Goal: Information Seeking & Learning: Find contact information

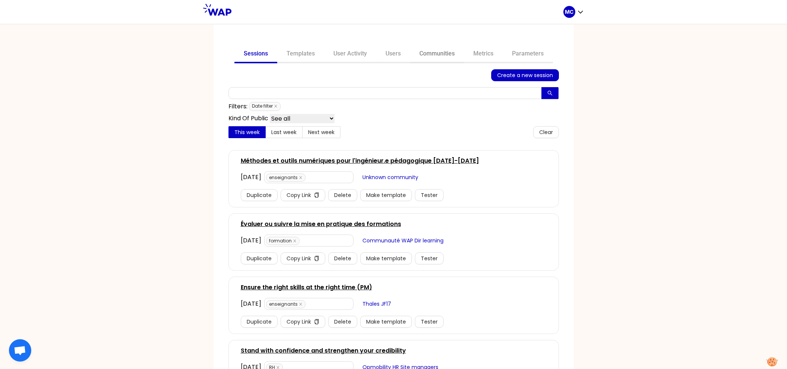
click at [431, 53] on link "Communities" at bounding box center [437, 54] width 54 height 18
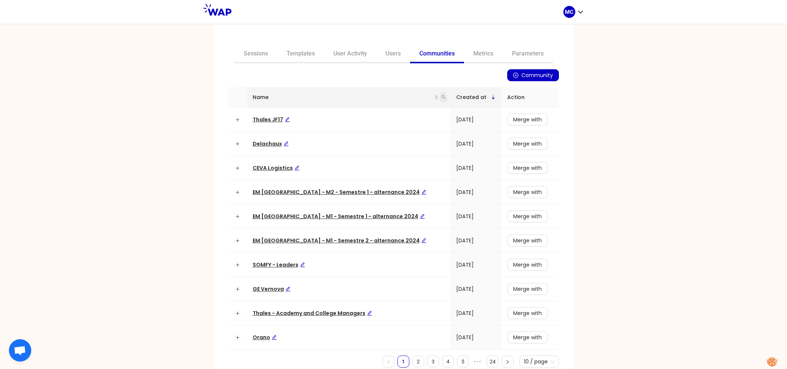
click at [441, 98] on icon "search" at bounding box center [443, 97] width 4 height 4
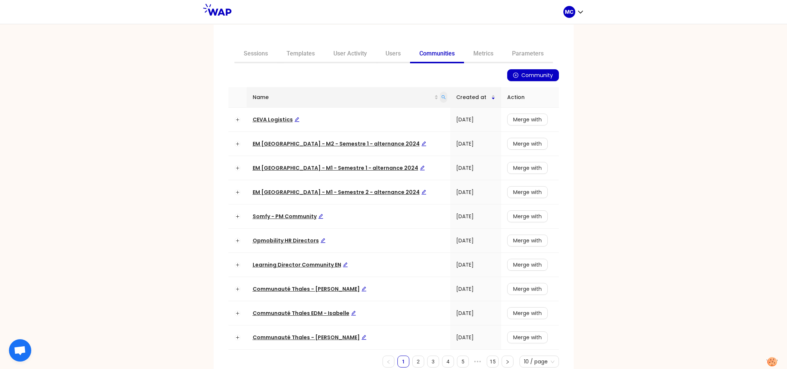
click at [441, 98] on icon "search" at bounding box center [443, 97] width 4 height 4
type input "dir"
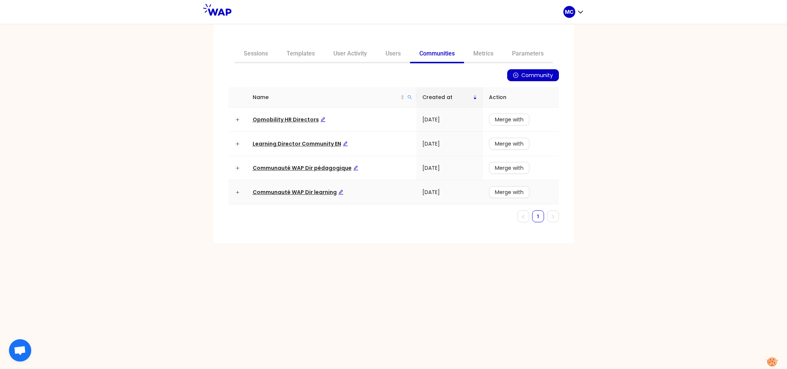
click at [304, 188] on span "Communauté WAP Dir learning" at bounding box center [298, 191] width 91 height 7
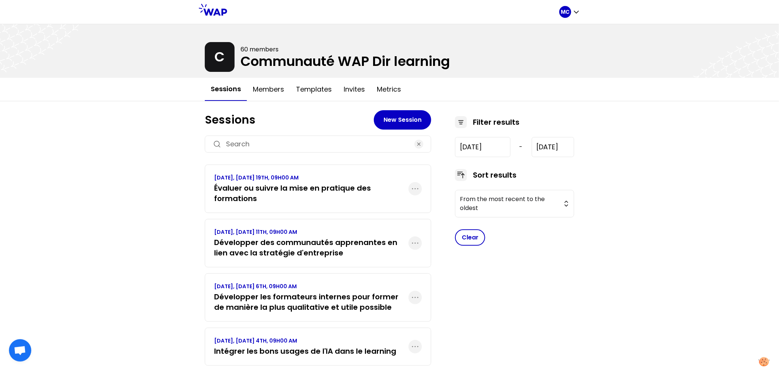
click at [230, 180] on p "SEPTEMBER 2025, FRIDAY 19TH, 09H00 AM" at bounding box center [311, 177] width 194 height 7
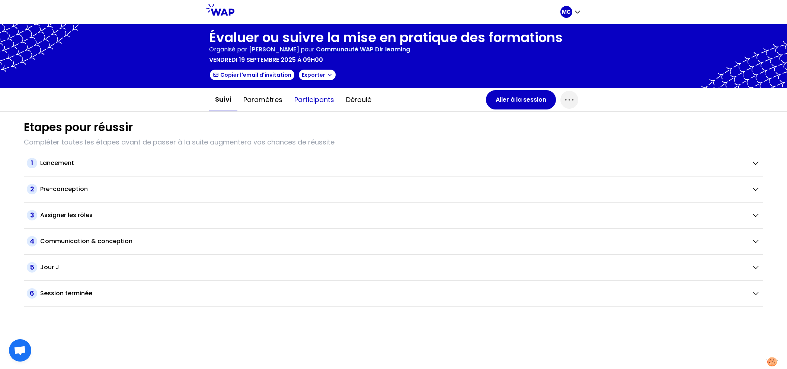
click at [305, 107] on button "Participants" at bounding box center [314, 100] width 52 height 22
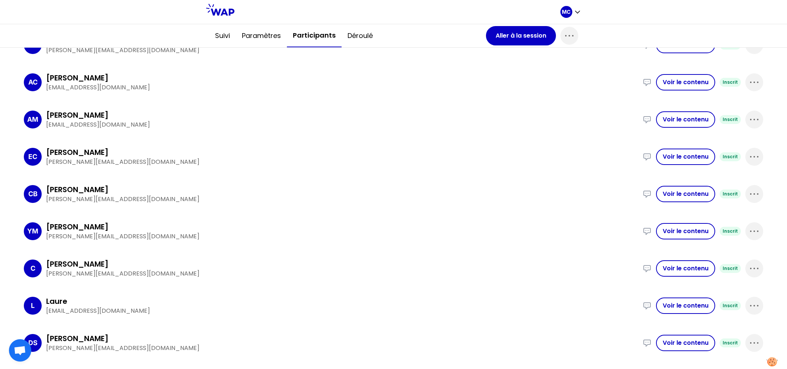
scroll to position [502, 0]
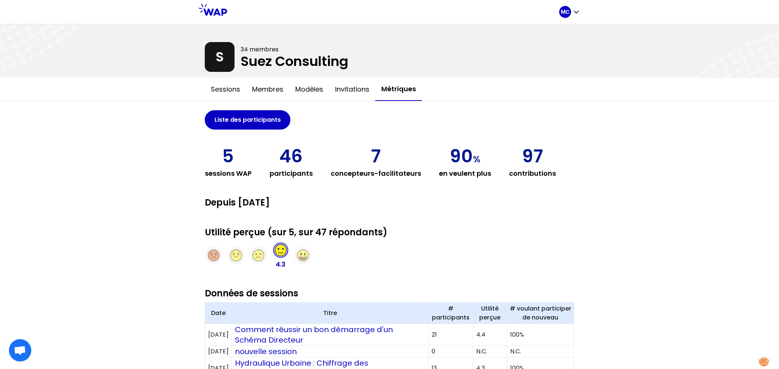
scroll to position [182, 0]
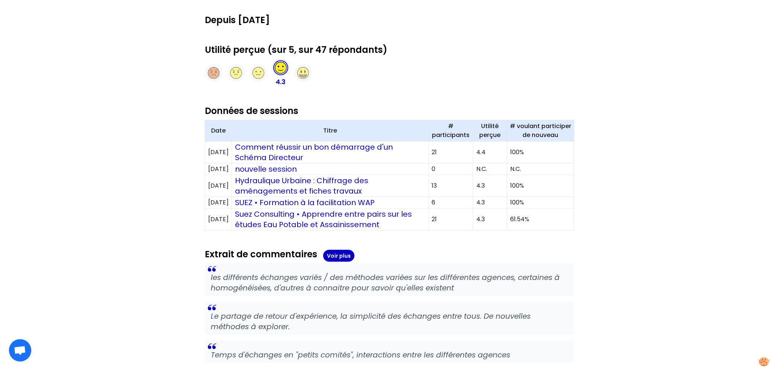
click at [630, 161] on div "MC S 34 membres Suez Consulting Sessions Membres Modèles Invitations Métriques …" at bounding box center [389, 138] width 779 height 641
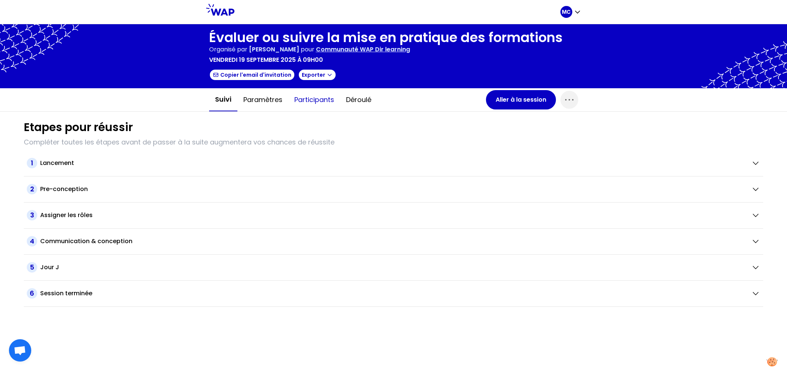
click at [309, 96] on button "Participants" at bounding box center [314, 100] width 52 height 22
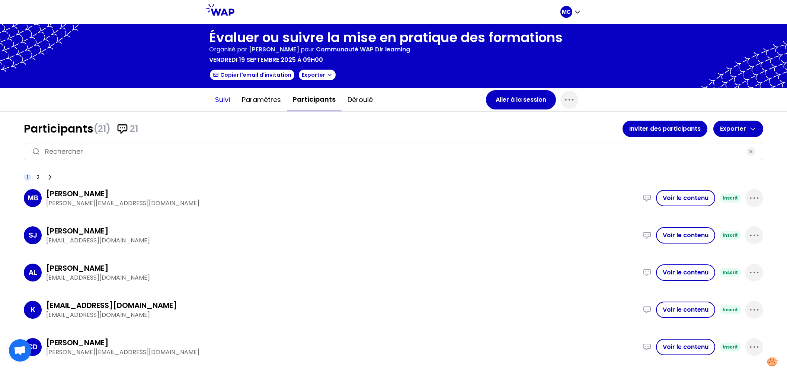
click at [215, 98] on button "Suivi" at bounding box center [222, 100] width 27 height 22
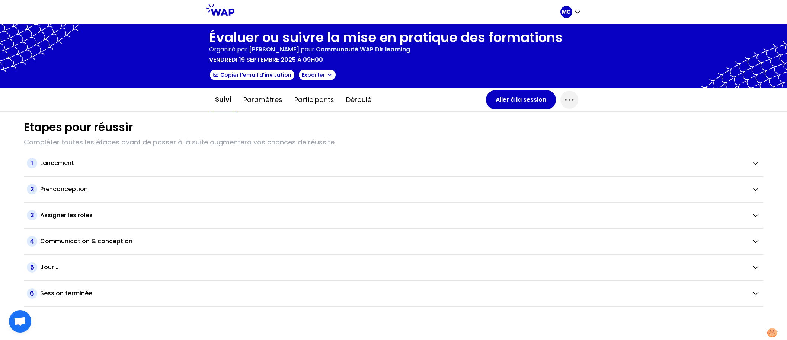
click at [314, 83] on div at bounding box center [393, 56] width 787 height 64
click at [311, 94] on button "Participants" at bounding box center [314, 100] width 52 height 22
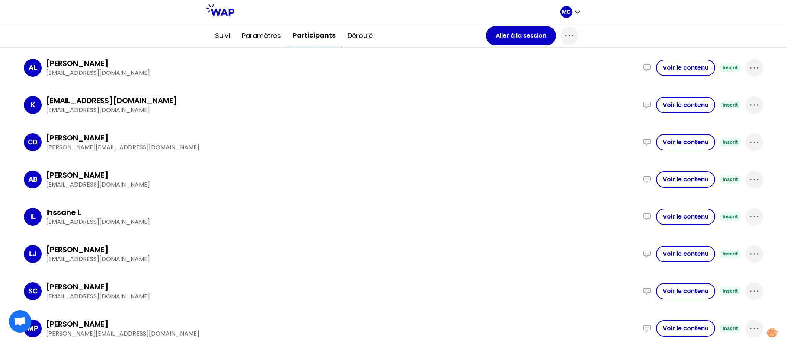
scroll to position [595, 0]
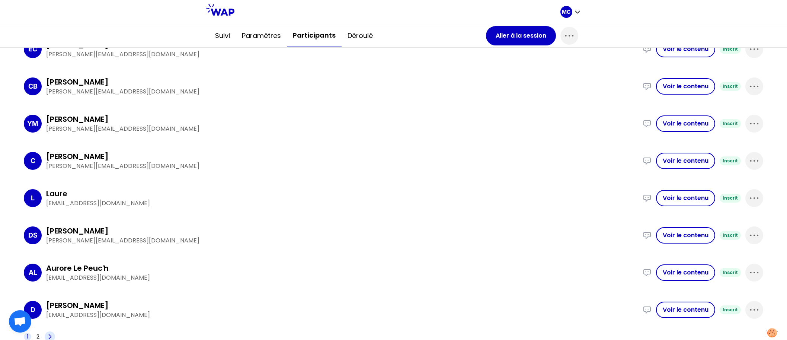
click at [51, 335] on icon at bounding box center [49, 336] width 7 height 7
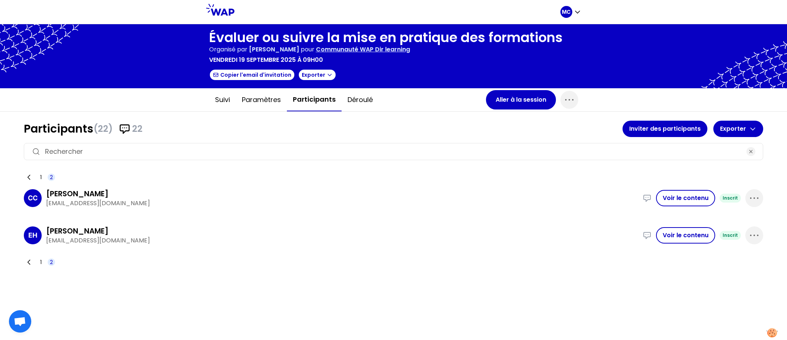
scroll to position [0, 0]
click at [42, 258] on span "1" at bounding box center [40, 261] width 7 height 7
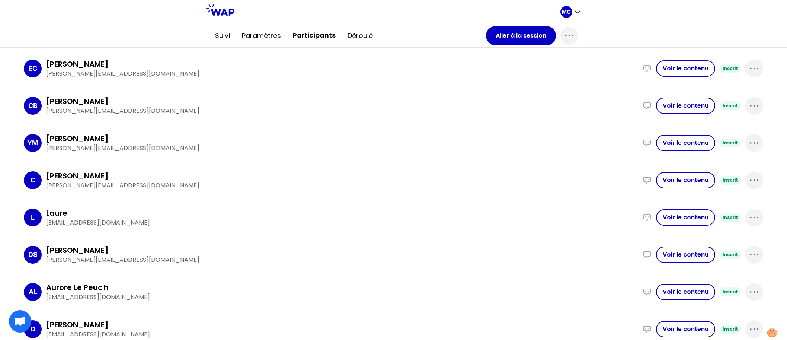
scroll to position [595, 0]
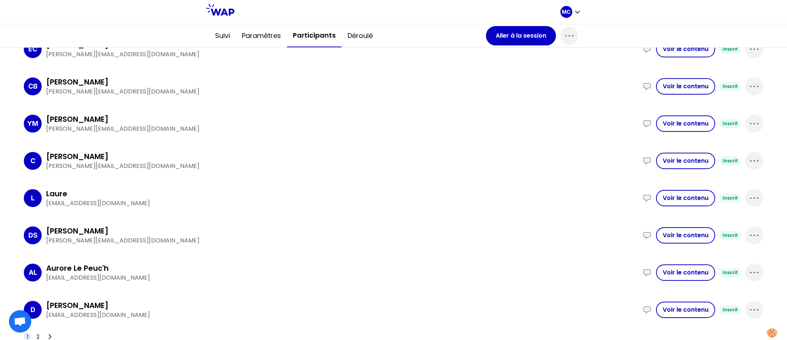
click at [34, 339] on div "1 2" at bounding box center [39, 336] width 31 height 10
click at [39, 334] on span "2" at bounding box center [37, 336] width 3 height 7
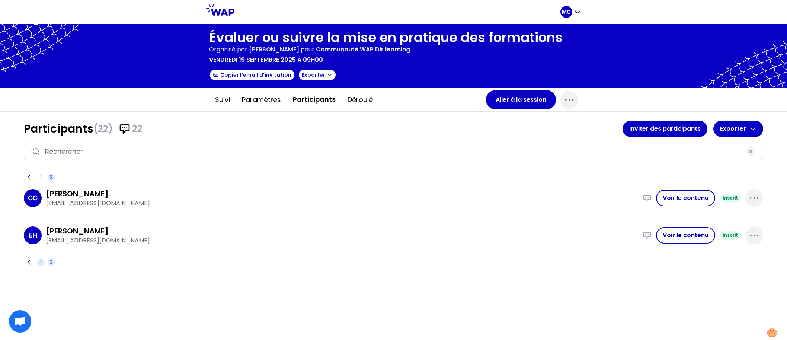
click at [42, 260] on span "1" at bounding box center [40, 261] width 7 height 7
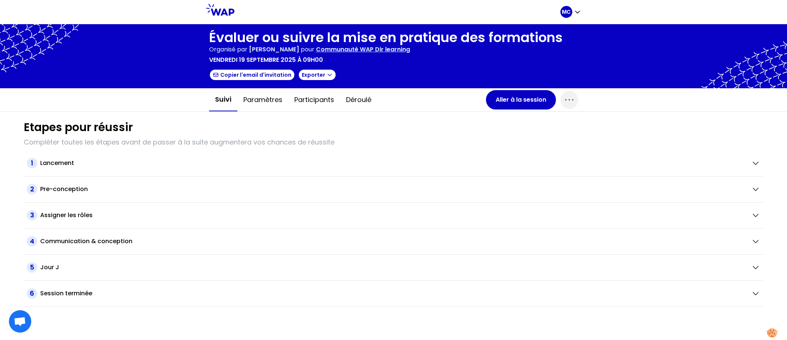
click at [413, 301] on div "6 Session terminée" at bounding box center [394, 294] width 740 height 26
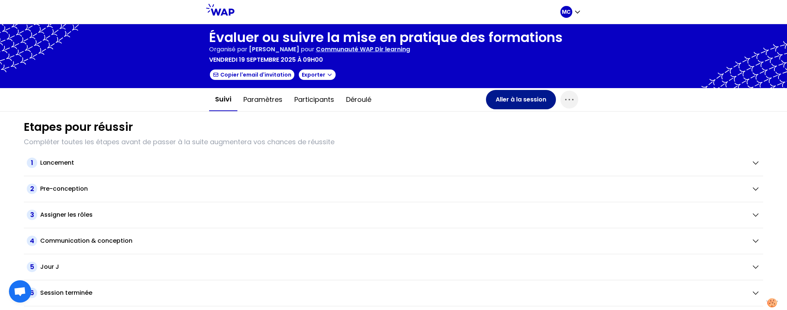
click at [520, 99] on button "Aller à la session" at bounding box center [521, 99] width 70 height 19
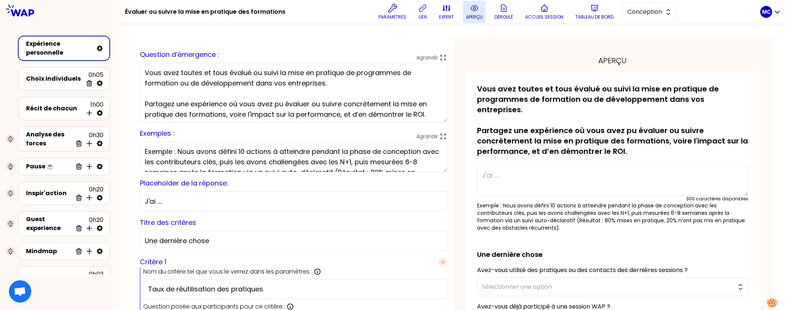
click at [471, 6] on button "aperçu" at bounding box center [474, 12] width 23 height 22
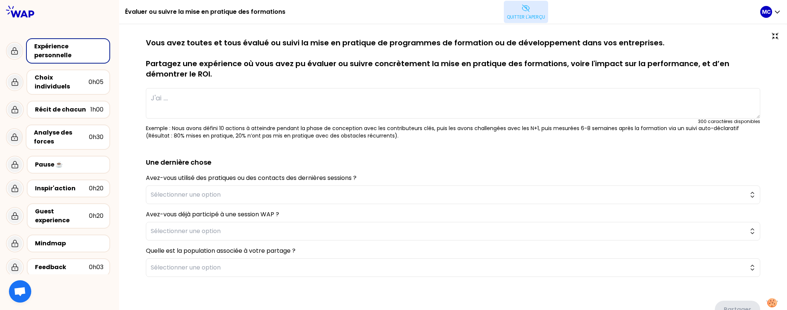
type textarea "J'ai mis en place des formations de "Virtual Presentations" pour nos experts po…"
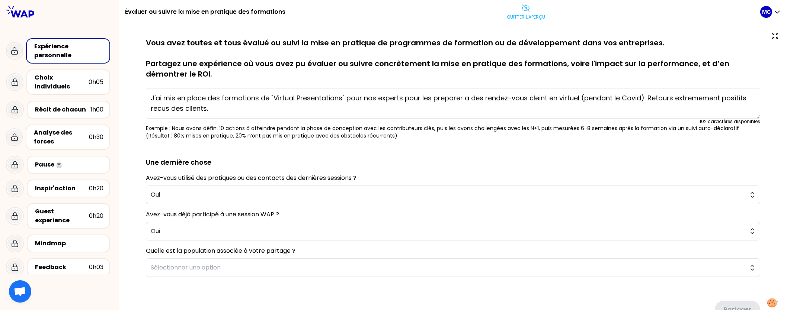
click at [427, 74] on p "Vous avez toutes et tous évalué ou suivi la mise en pratique de programmes de f…" at bounding box center [453, 59] width 614 height 42
click at [438, 65] on p "Vous avez toutes et tous évalué ou suivi la mise en pratique de programmes de f…" at bounding box center [453, 59] width 614 height 42
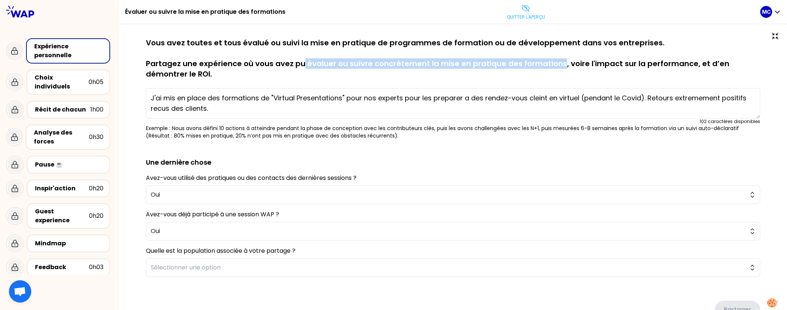
drag, startPoint x: 302, startPoint y: 62, endPoint x: 563, endPoint y: 68, distance: 261.0
click at [562, 68] on p "Vous avez toutes et tous évalué ou suivi la mise en pratique de programmes de f…" at bounding box center [453, 59] width 614 height 42
click at [564, 64] on p "Vous avez toutes et tous évalué ou suivi la mise en pratique de programmes de f…" at bounding box center [453, 59] width 614 height 42
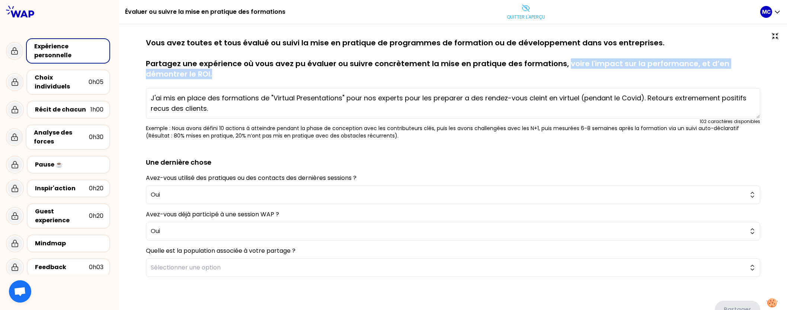
drag, startPoint x: 562, startPoint y: 64, endPoint x: 562, endPoint y: 78, distance: 13.8
click at [563, 78] on p "Vous avez toutes et tous évalué ou suivi la mise en pratique de programmes de f…" at bounding box center [453, 59] width 614 height 42
drag, startPoint x: 346, startPoint y: 65, endPoint x: 542, endPoint y: 91, distance: 198.2
click at [542, 91] on div "sauvegardé Vous avez toutes et tous évalué ou suivi la mise en pratique de prog…" at bounding box center [453, 89] width 614 height 102
click at [552, 61] on p "Vous avez toutes et tous évalué ou suivi la mise en pratique de programmes de f…" at bounding box center [453, 59] width 614 height 42
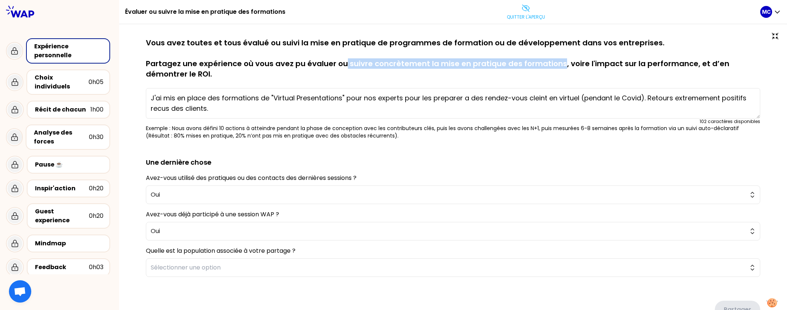
drag, startPoint x: 559, startPoint y: 63, endPoint x: 343, endPoint y: 60, distance: 215.5
click at [344, 61] on p "Vous avez toutes et tous évalué ou suivi la mise en pratique de programmes de f…" at bounding box center [453, 59] width 614 height 42
drag, startPoint x: 304, startPoint y: 63, endPoint x: 512, endPoint y: 63, distance: 208.4
click at [512, 63] on p "Vous avez toutes et tous évalué ou suivi la mise en pratique de programmes de f…" at bounding box center [453, 59] width 614 height 42
click at [522, 63] on p "Vous avez toutes et tous évalué ou suivi la mise en pratique de programmes de f…" at bounding box center [453, 59] width 614 height 42
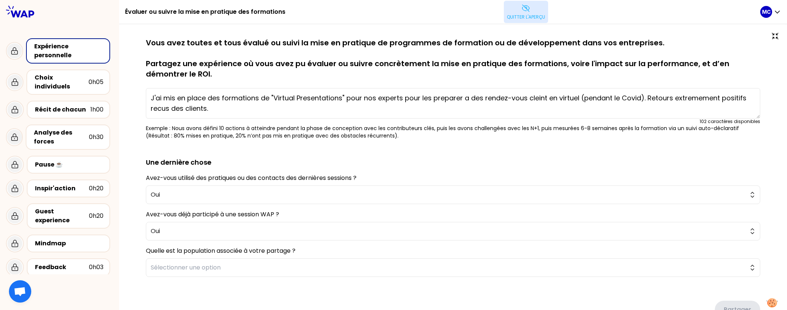
click at [530, 12] on button "Quitter l'aperçu" at bounding box center [526, 12] width 44 height 22
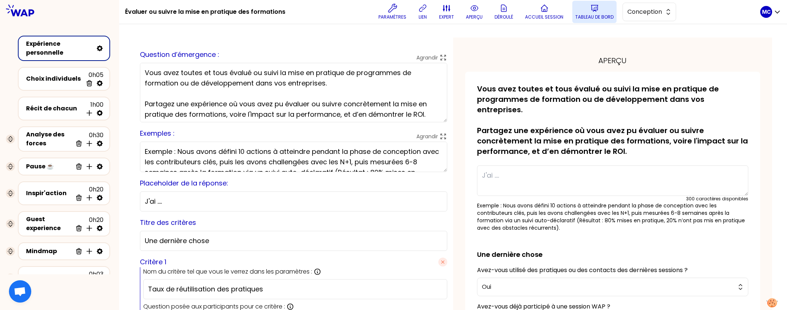
click at [587, 15] on p "Tableau de bord" at bounding box center [594, 17] width 38 height 6
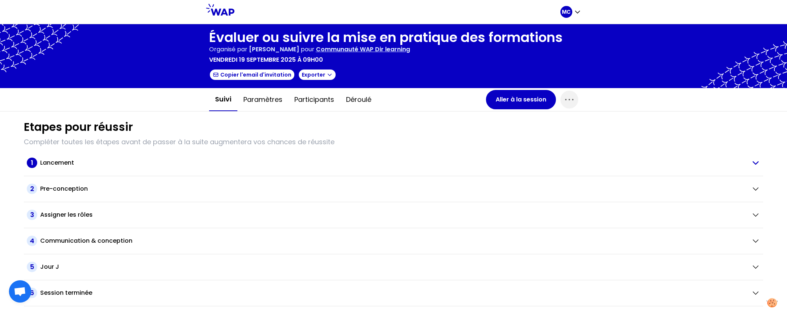
click at [376, 166] on div "Lancement" at bounding box center [392, 163] width 705 height 9
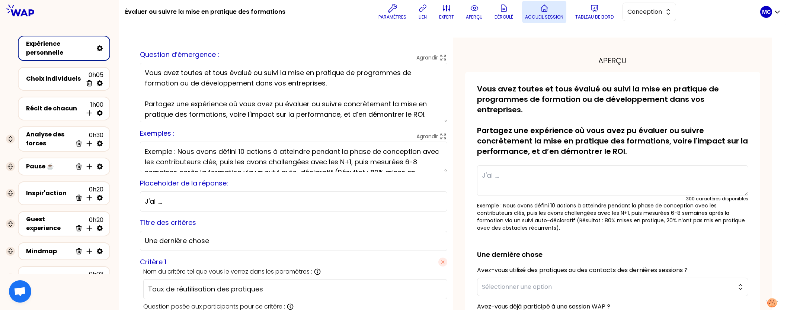
click at [554, 15] on p "Accueil session" at bounding box center [544, 17] width 38 height 6
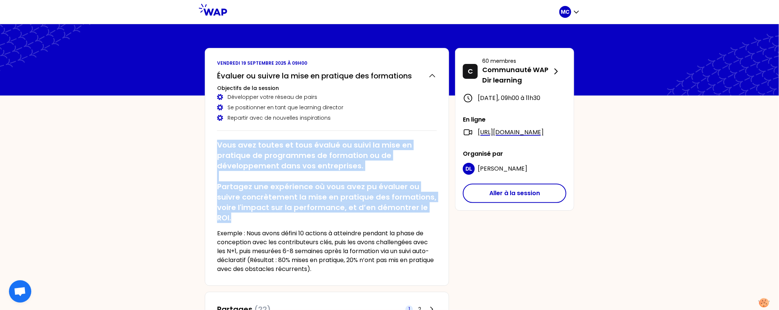
drag, startPoint x: 216, startPoint y: 143, endPoint x: 248, endPoint y: 220, distance: 83.6
click at [249, 221] on div "vendredi 19 septembre 2025 à 09h00 Évaluer ou suivre la mise en pratique des fo…" at bounding box center [327, 167] width 244 height 238
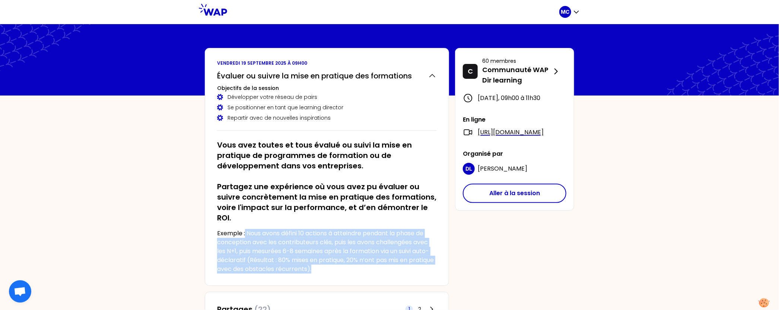
drag, startPoint x: 357, startPoint y: 272, endPoint x: 245, endPoint y: 230, distance: 119.3
click at [245, 230] on p "Exemple : Nous avons défini 10 actions à atteindre pendant la phase de concepti…" at bounding box center [327, 251] width 220 height 45
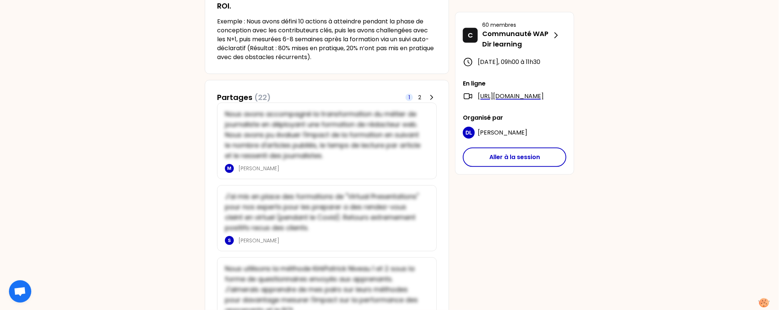
scroll to position [254, 0]
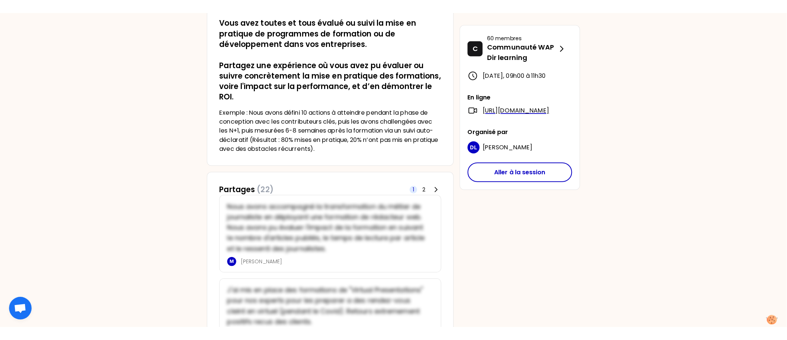
scroll to position [0, 0]
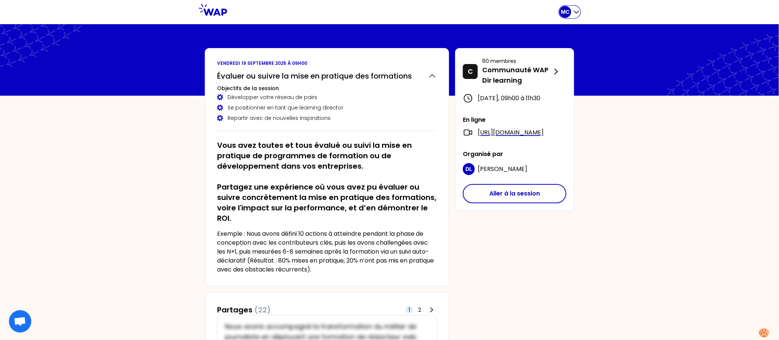
click at [572, 16] on div "MC" at bounding box center [569, 12] width 21 height 12
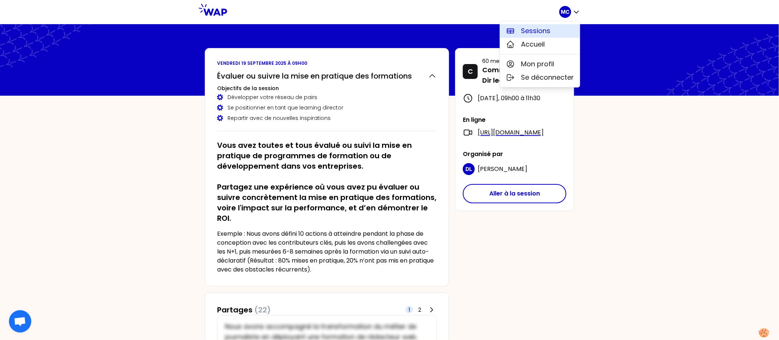
click at [552, 26] on button "Sessions" at bounding box center [540, 30] width 80 height 13
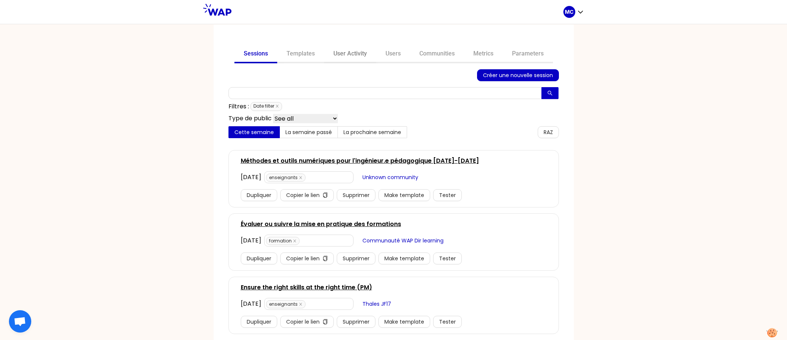
click at [353, 57] on link "User Activity" at bounding box center [350, 54] width 52 height 18
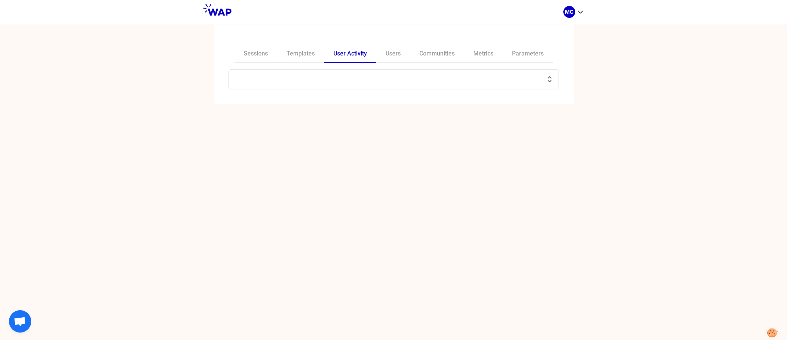
click at [365, 83] on input "text" at bounding box center [389, 79] width 312 height 10
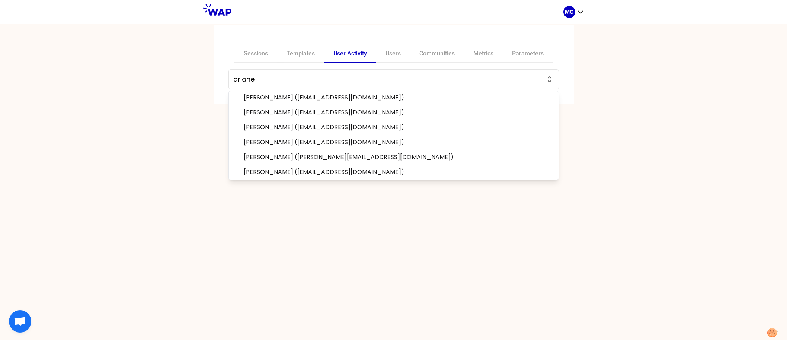
scroll to position [65, 0]
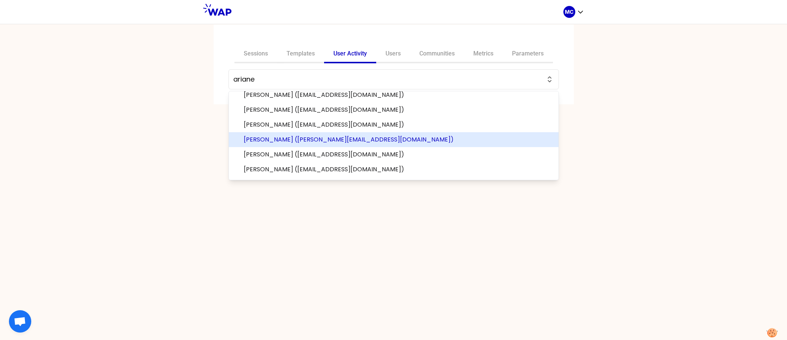
click at [362, 135] on span "Ariane Epstein-Drouard (ariane.epstein-drouard@veolia.com)" at bounding box center [398, 139] width 309 height 9
type input "Ariane Epstein-Drouard (ariane.epstein-drouard@veolia.com)"
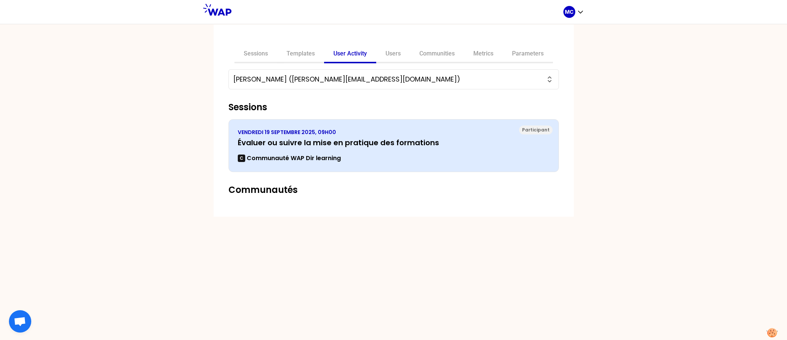
click at [297, 133] on p "VENDREDI 19 SEPTEMBRE 2025, 09H00" at bounding box center [394, 131] width 312 height 7
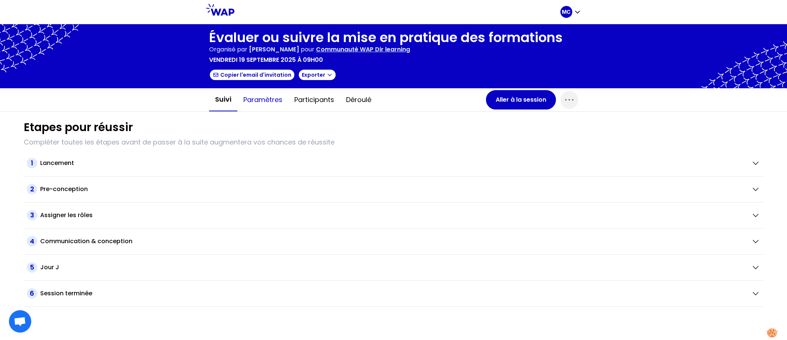
click at [248, 105] on button "Paramètres" at bounding box center [262, 100] width 51 height 22
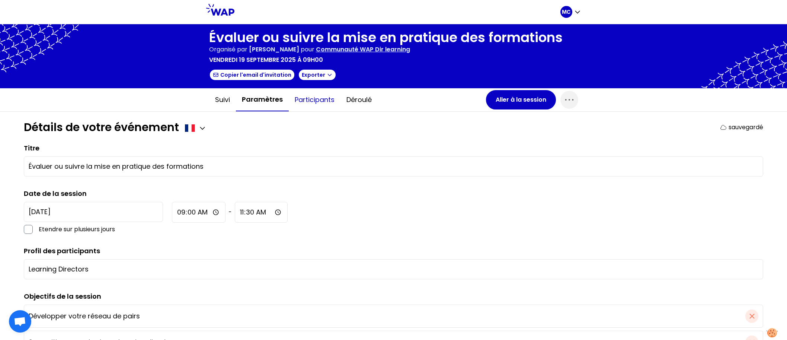
click at [305, 104] on button "Participants" at bounding box center [315, 100] width 52 height 22
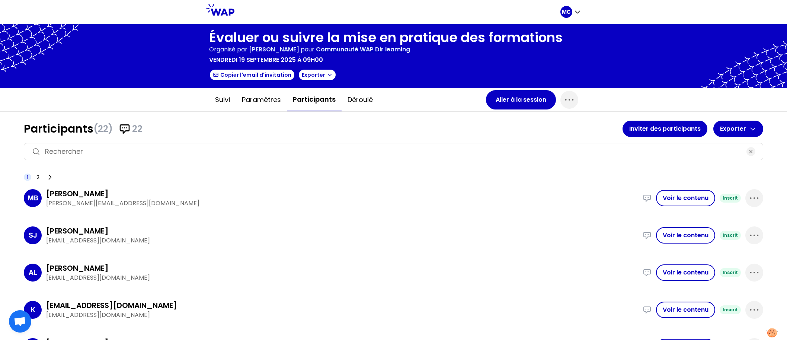
click at [300, 124] on h1 "Participants (22) 22" at bounding box center [323, 128] width 599 height 13
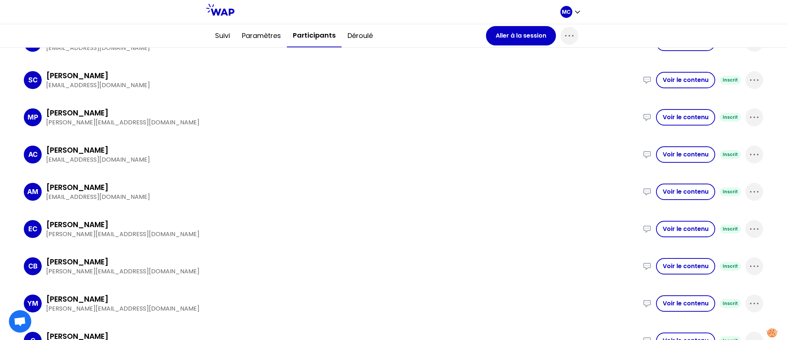
scroll to position [6, 0]
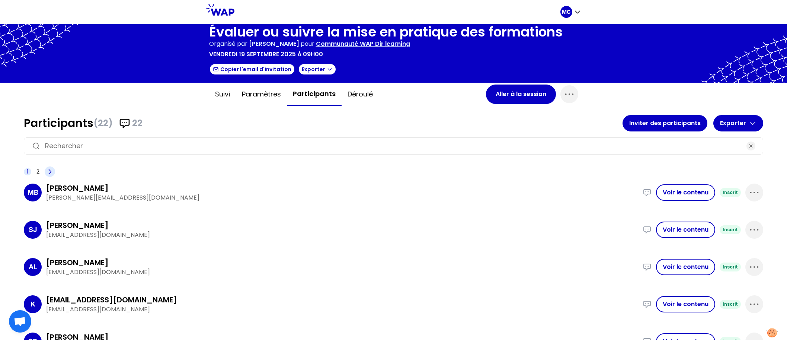
click at [48, 168] on icon at bounding box center [49, 171] width 7 height 7
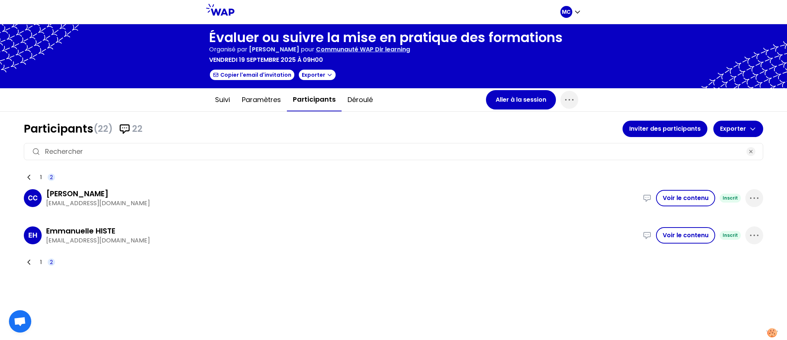
scroll to position [0, 0]
click at [35, 174] on div "1 2" at bounding box center [39, 177] width 31 height 10
click at [40, 175] on span "1" at bounding box center [40, 176] width 1 height 7
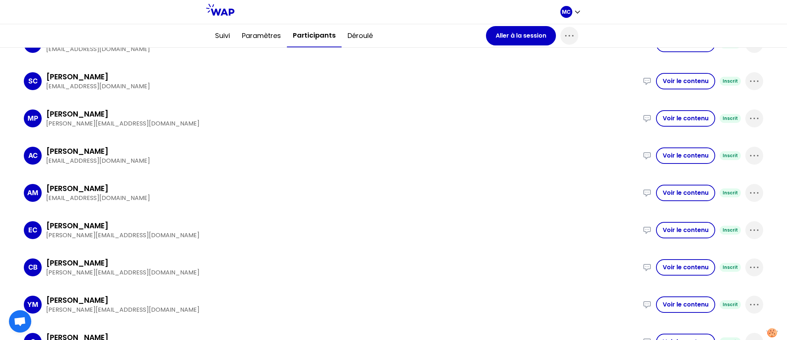
scroll to position [595, 0]
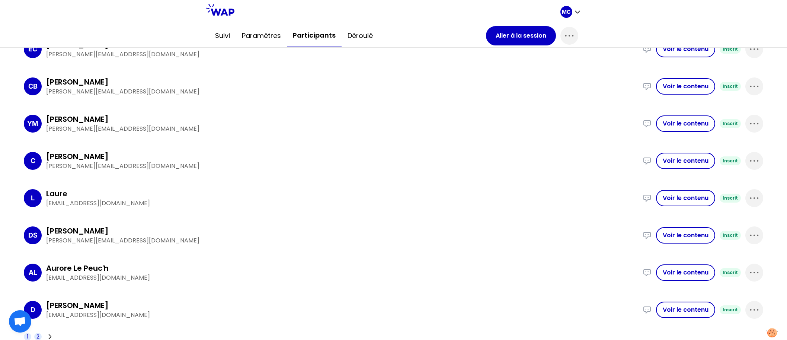
click at [38, 335] on span "2" at bounding box center [37, 336] width 3 height 7
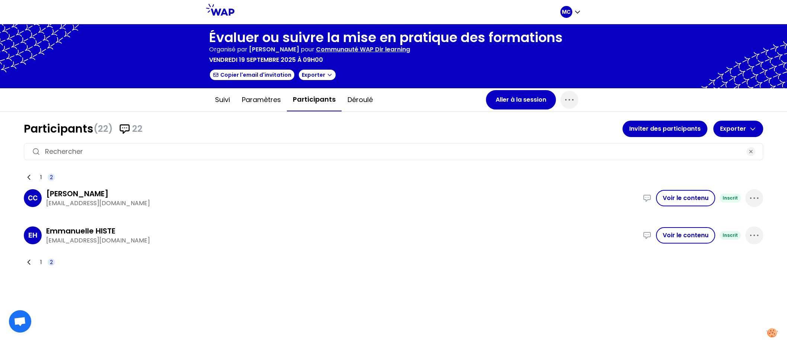
scroll to position [0, 0]
click at [38, 179] on div "1 2" at bounding box center [39, 177] width 31 height 10
click at [44, 172] on div "1 2" at bounding box center [39, 177] width 31 height 10
click at [40, 176] on span "1" at bounding box center [40, 176] width 1 height 7
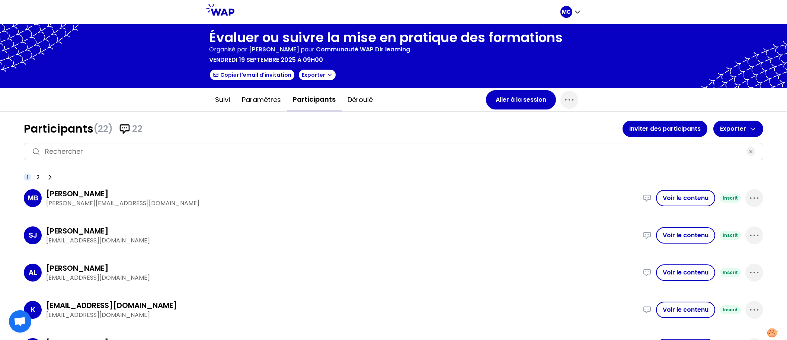
click at [242, 129] on h1 "Participants (22) 22" at bounding box center [323, 128] width 599 height 13
click at [222, 209] on div "MB Marion Belford marion.belford@alten.com Nous avons accompagné la transformat…" at bounding box center [394, 197] width 740 height 31
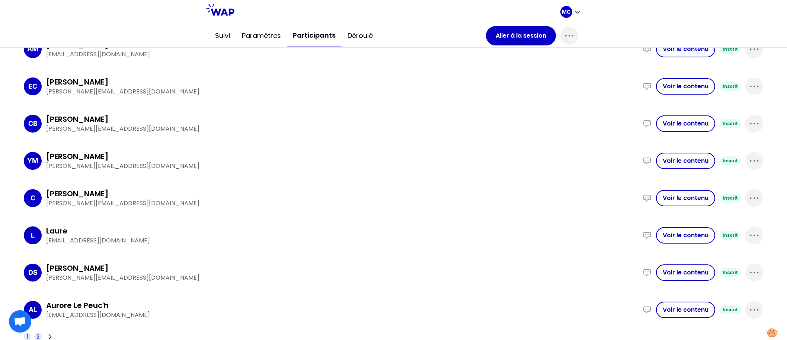
click at [41, 334] on span "2" at bounding box center [37, 336] width 7 height 7
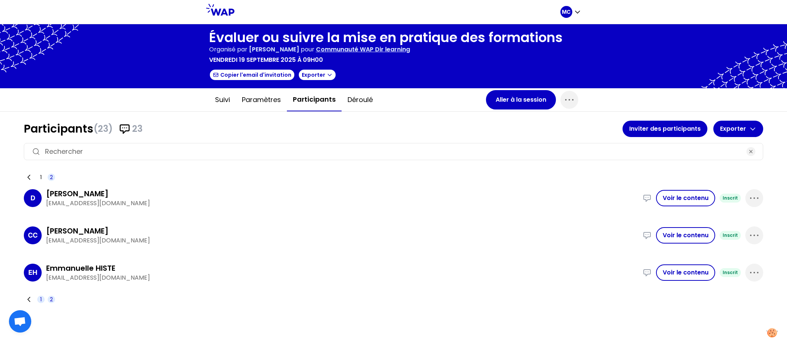
click at [44, 297] on span "1" at bounding box center [40, 299] width 7 height 7
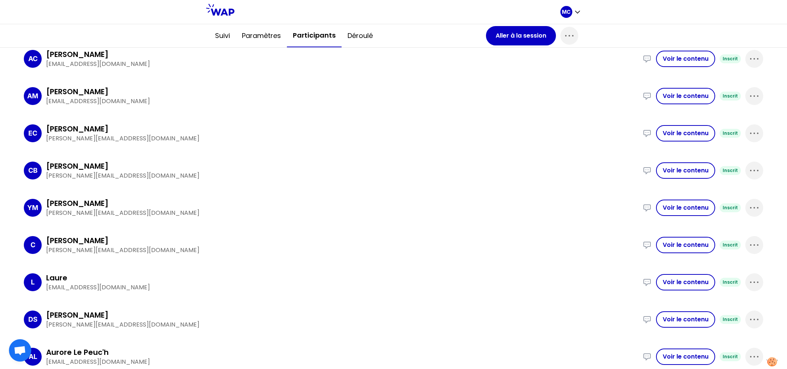
scroll to position [566, 0]
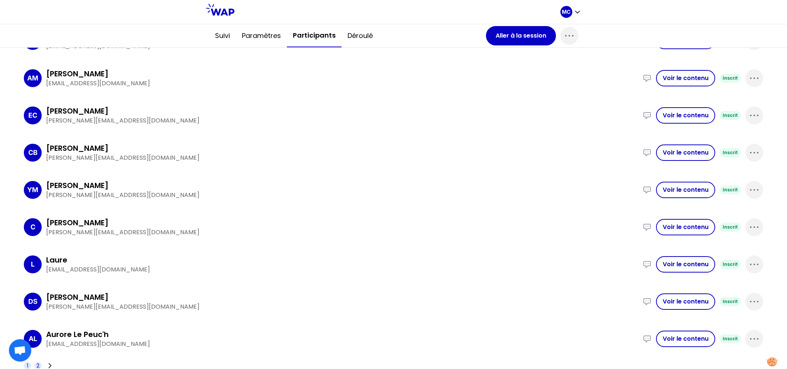
click at [37, 363] on span "2" at bounding box center [37, 365] width 3 height 7
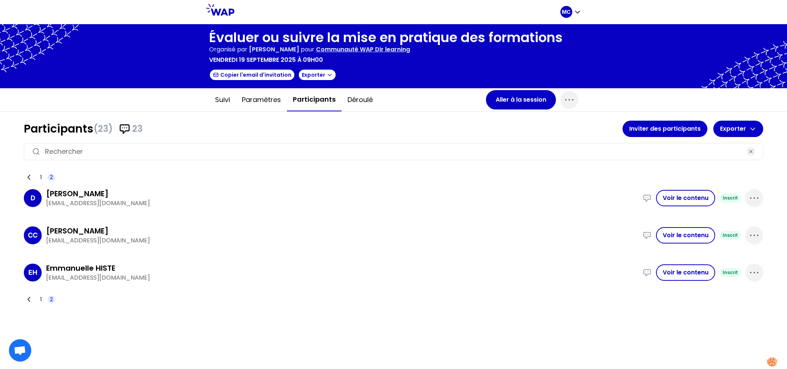
scroll to position [0, 0]
drag, startPoint x: 95, startPoint y: 191, endPoint x: 53, endPoint y: 191, distance: 42.4
click at [56, 191] on div "[PERSON_NAME]" at bounding box center [342, 193] width 592 height 10
click at [64, 199] on p "[EMAIL_ADDRESS][DOMAIN_NAME]" at bounding box center [342, 203] width 592 height 9
click at [65, 199] on p "[EMAIL_ADDRESS][DOMAIN_NAME]" at bounding box center [342, 203] width 592 height 9
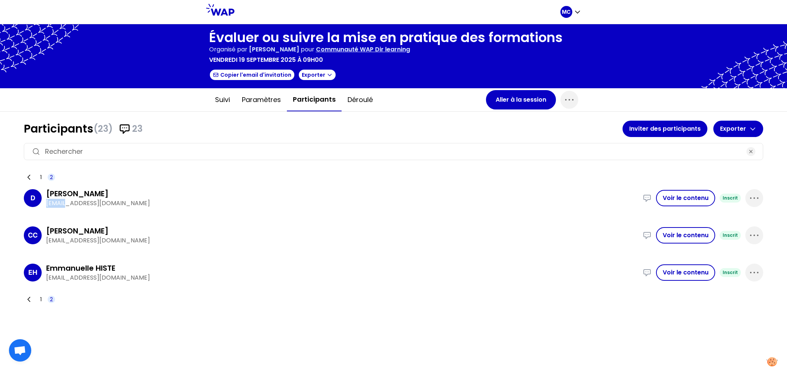
copy p "dgenay"
click at [114, 208] on div "D Delphine dgenay@its.jnj.com - En amont de la formation : les managers ont été…" at bounding box center [394, 197] width 740 height 31
drag, startPoint x: 92, startPoint y: 202, endPoint x: 45, endPoint y: 202, distance: 46.9
click at [45, 202] on div "D Delphine dgenay@its.jnj.com - En amont de la formation : les managers ont été…" at bounding box center [394, 197] width 740 height 31
copy p "[EMAIL_ADDRESS][DOMAIN_NAME]"
